Goal: Find specific page/section: Find specific page/section

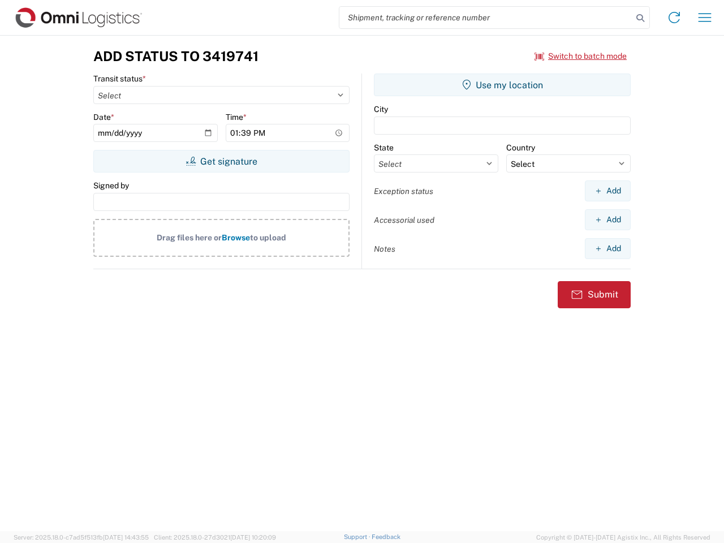
click at [486, 18] on input "search" at bounding box center [485, 17] width 293 height 21
click at [640, 18] on icon at bounding box center [640, 18] width 16 height 16
click at [674, 18] on icon at bounding box center [674, 17] width 18 height 18
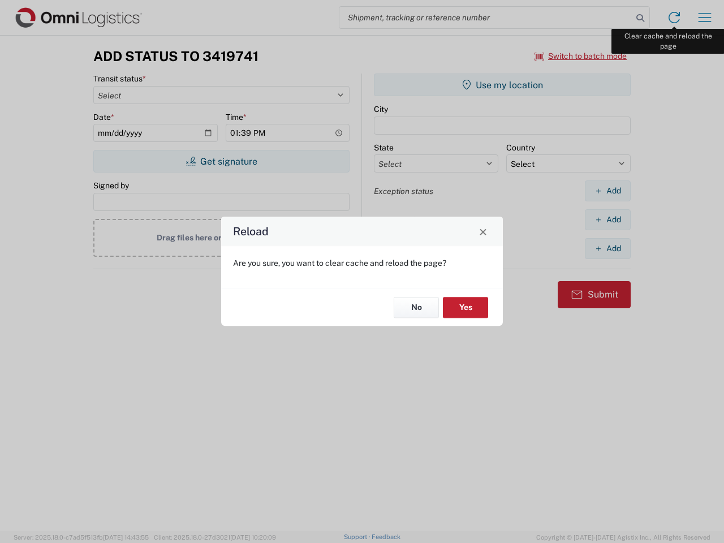
click at [705, 18] on div "Reload Are you sure, you want to clear cache and reload the page? No Yes" at bounding box center [362, 271] width 724 height 543
click at [581, 56] on div "Reload Are you sure, you want to clear cache and reload the page? No Yes" at bounding box center [362, 271] width 724 height 543
click at [221, 161] on div "Reload Are you sure, you want to clear cache and reload the page? No Yes" at bounding box center [362, 271] width 724 height 543
click at [502, 85] on div "Reload Are you sure, you want to clear cache and reload the page? No Yes" at bounding box center [362, 271] width 724 height 543
click at [608, 191] on div "Reload Are you sure, you want to clear cache and reload the page? No Yes" at bounding box center [362, 271] width 724 height 543
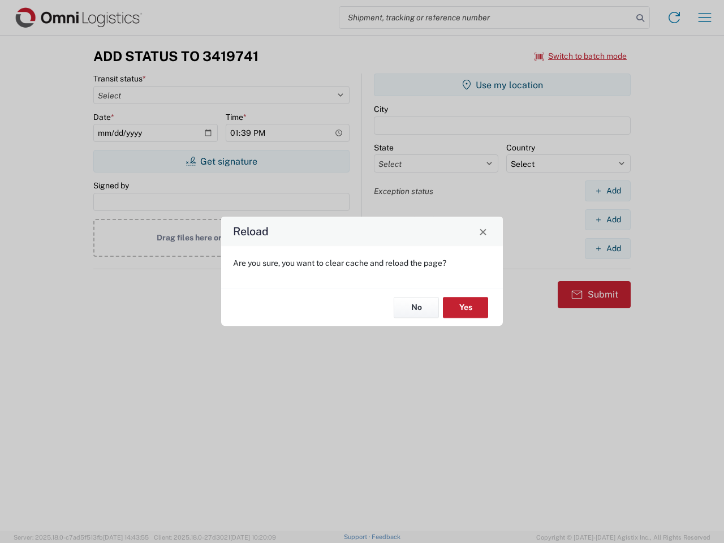
click at [608, 220] on div "Reload Are you sure, you want to clear cache and reload the page? No Yes" at bounding box center [362, 271] width 724 height 543
click at [608, 248] on div "Reload Are you sure, you want to clear cache and reload the page? No Yes" at bounding box center [362, 271] width 724 height 543
